Goal: Task Accomplishment & Management: Manage account settings

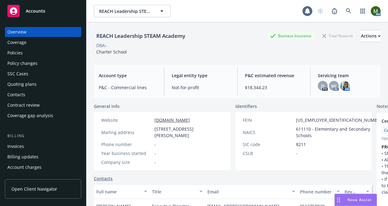
click at [33, 53] on div "Policies" at bounding box center [42, 53] width 71 height 10
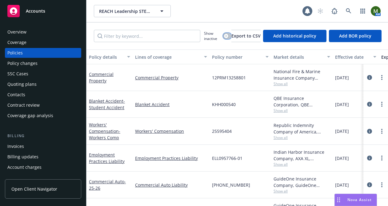
click at [227, 36] on div "button" at bounding box center [226, 36] width 4 height 4
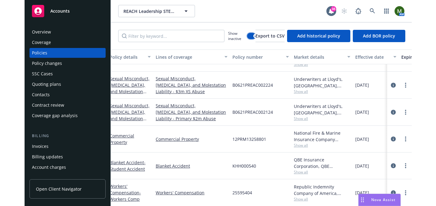
scroll to position [513, 3]
